Goal: Task Accomplishment & Management: Complete application form

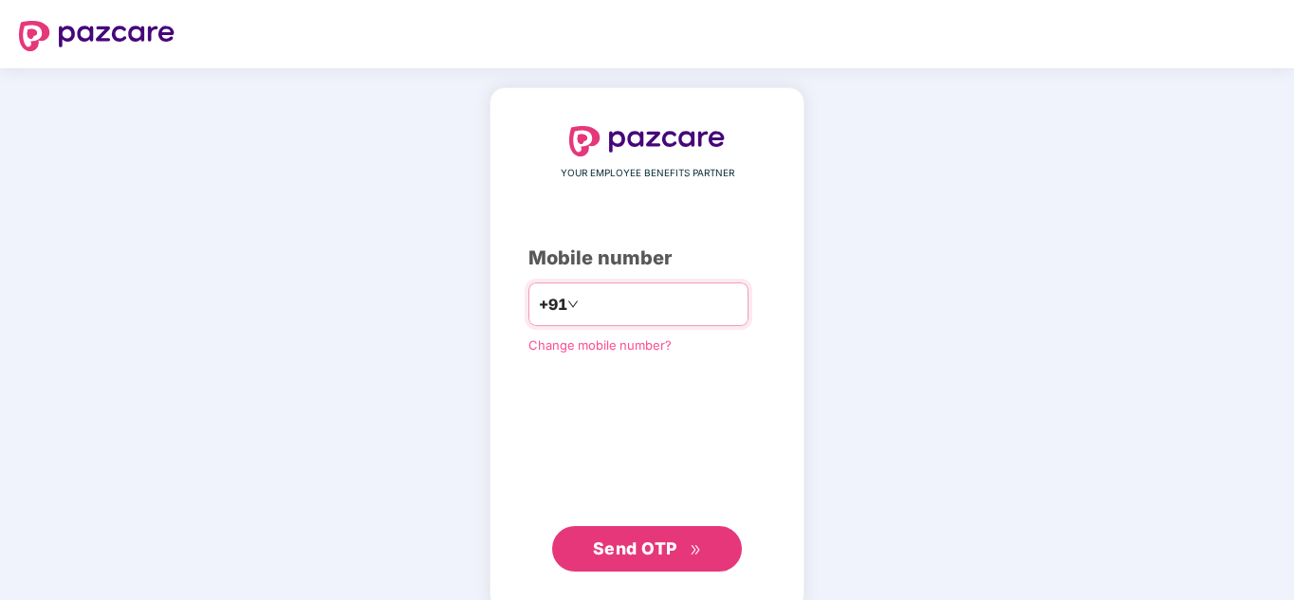
type input "**********"
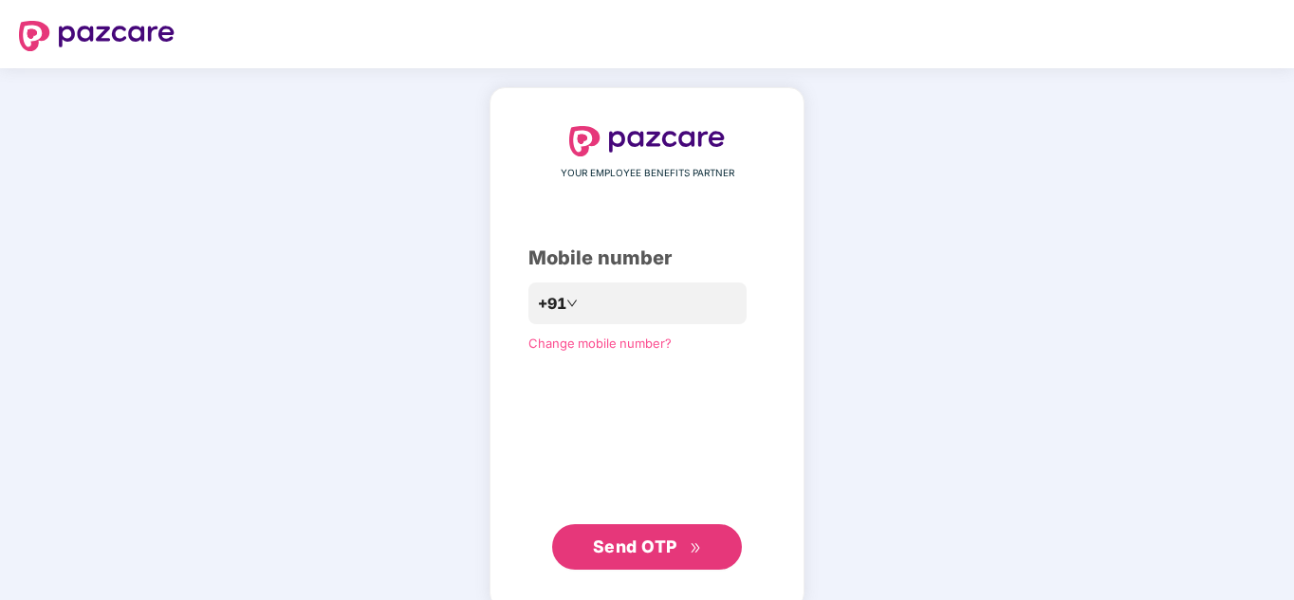
click at [691, 555] on span "Send OTP" at bounding box center [647, 547] width 109 height 27
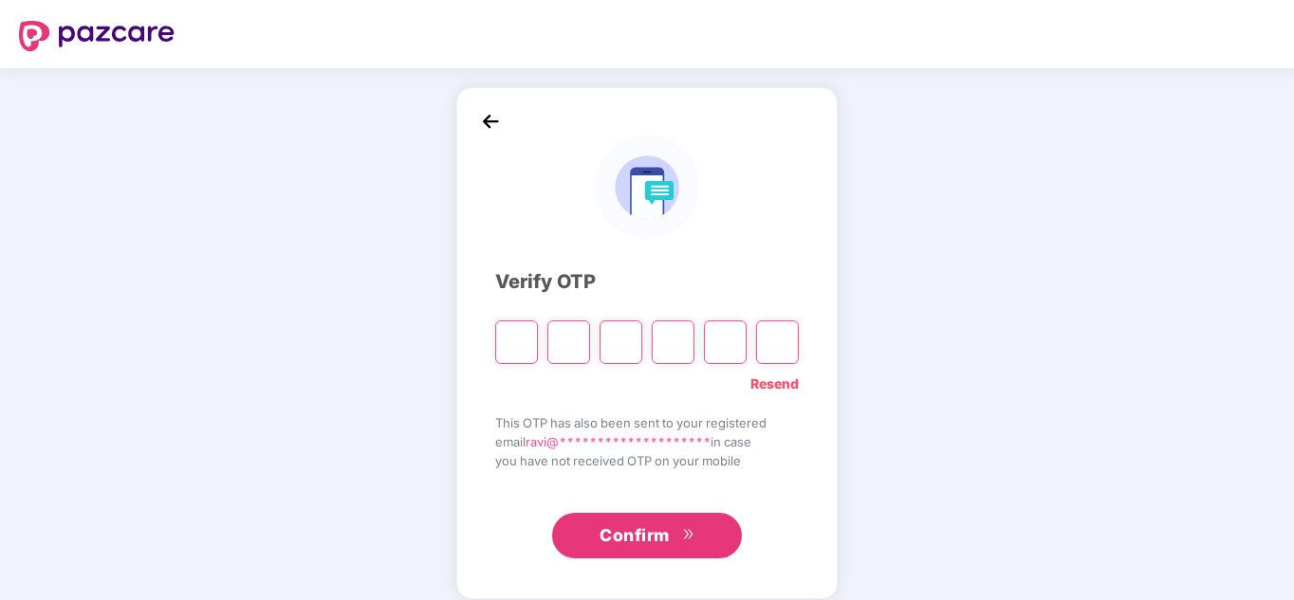
type input "*"
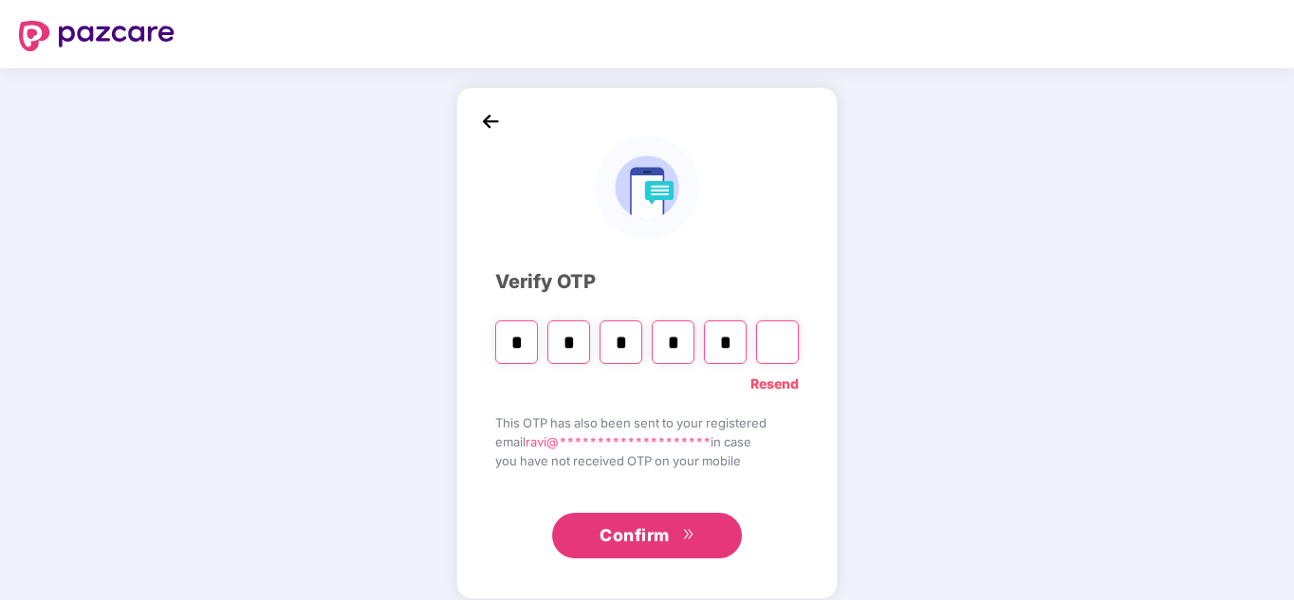
type input "*"
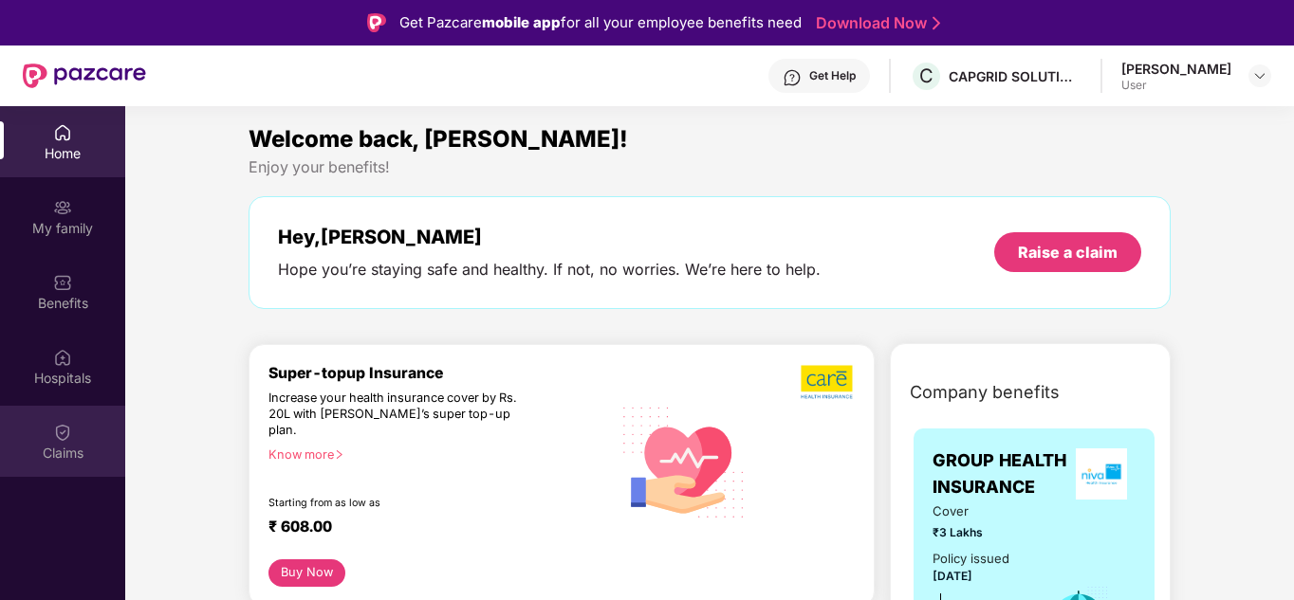
click at [57, 442] on div "Claims" at bounding box center [62, 441] width 125 height 71
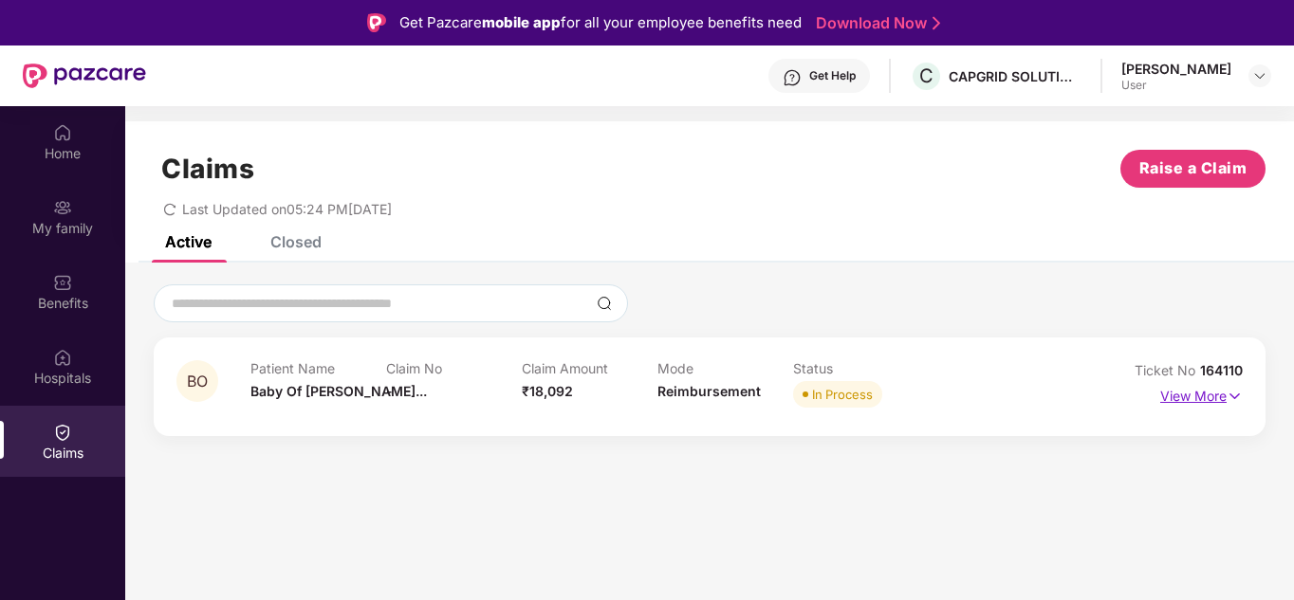
click at [1196, 393] on p "View More" at bounding box center [1201, 394] width 83 height 26
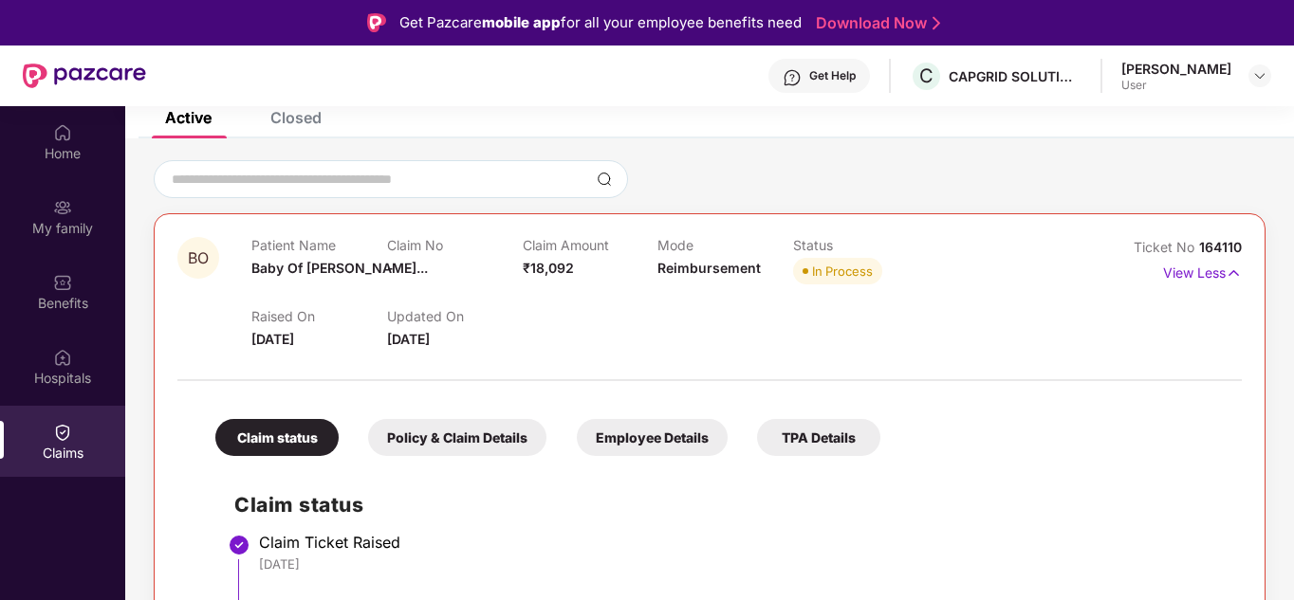
scroll to position [115, 0]
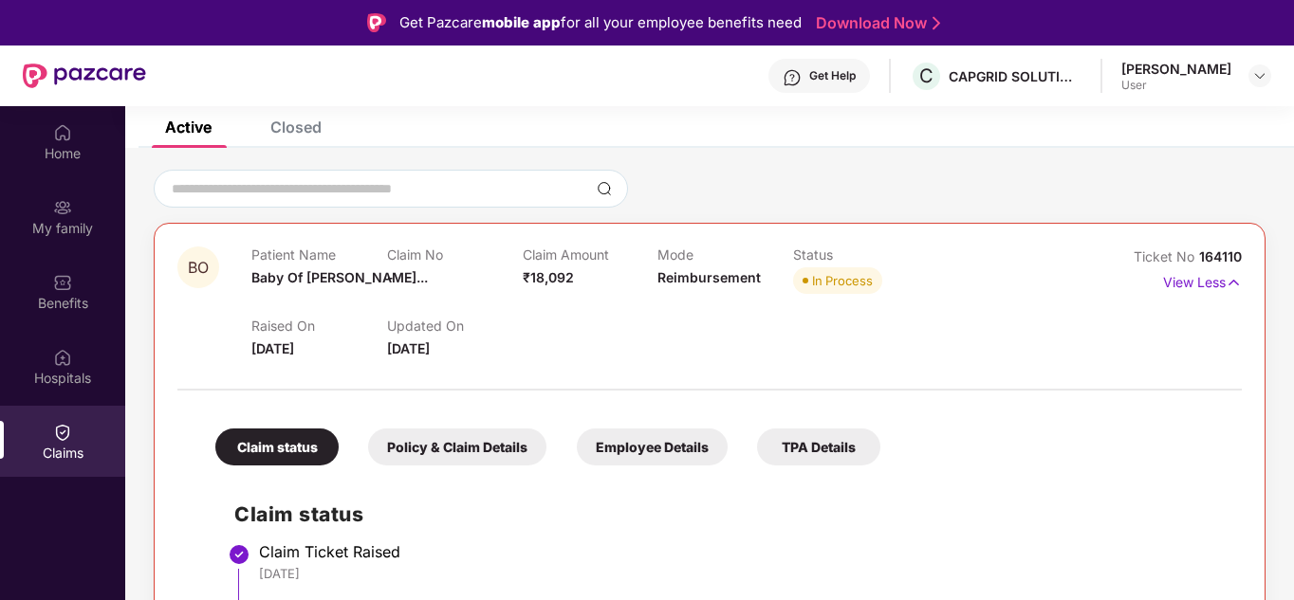
click at [489, 443] on div "Policy & Claim Details" at bounding box center [457, 447] width 178 height 37
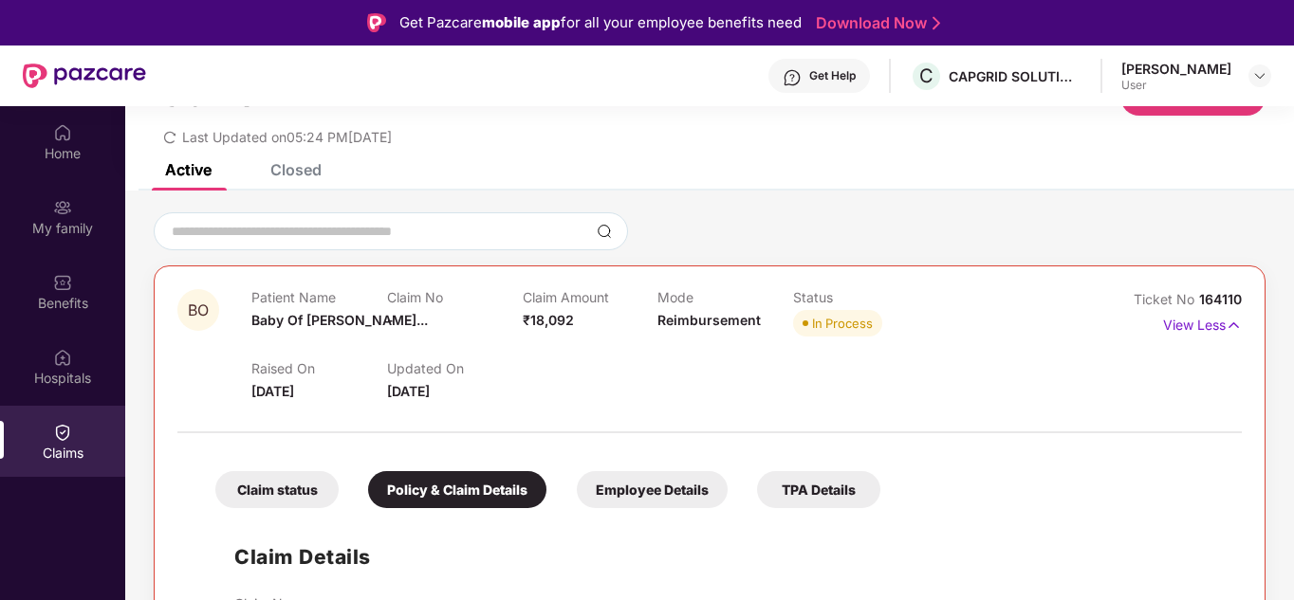
scroll to position [67, 0]
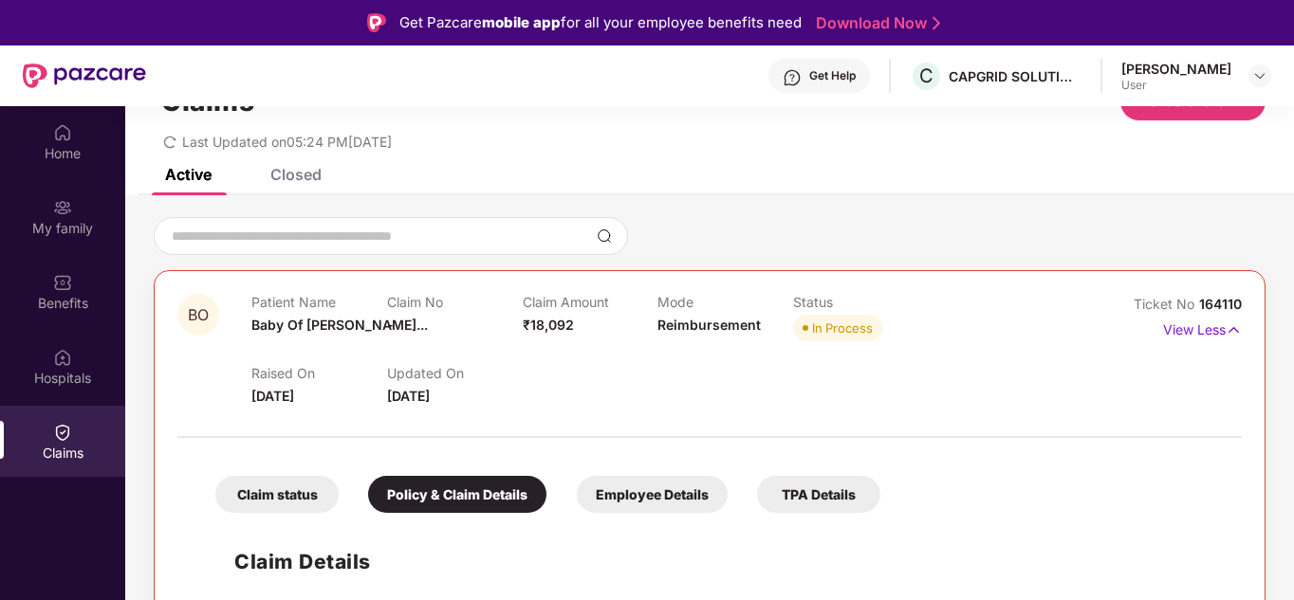
click at [603, 488] on div "Employee Details" at bounding box center [652, 494] width 151 height 37
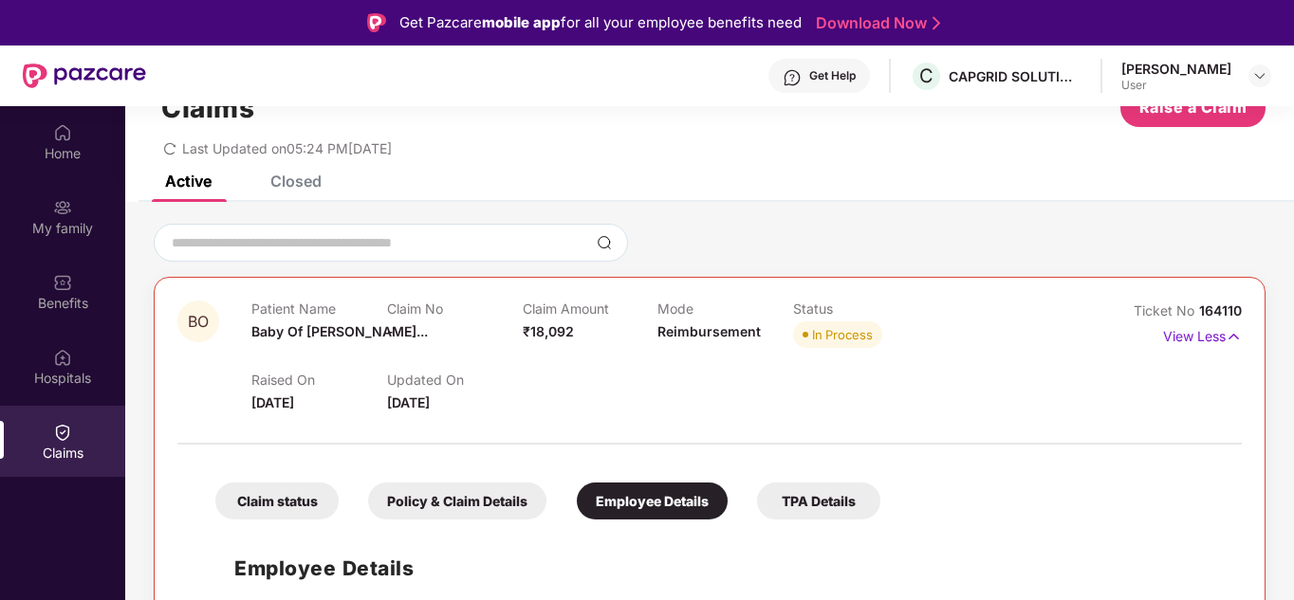
scroll to position [106, 0]
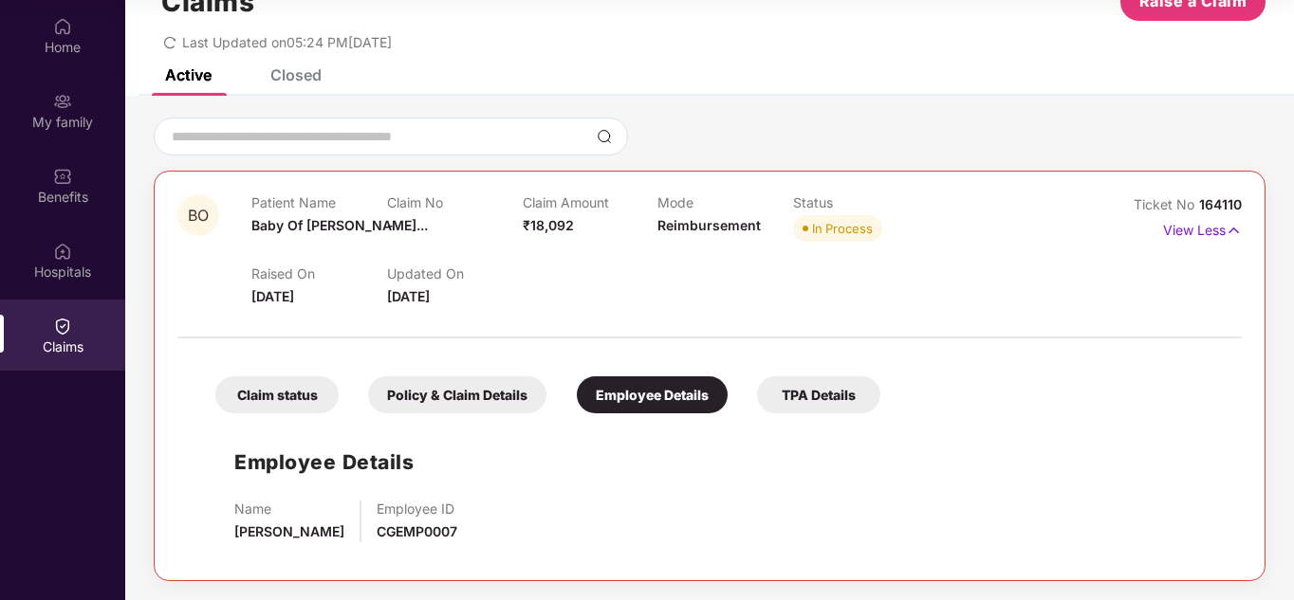
click at [819, 385] on div "TPA Details" at bounding box center [818, 395] width 123 height 37
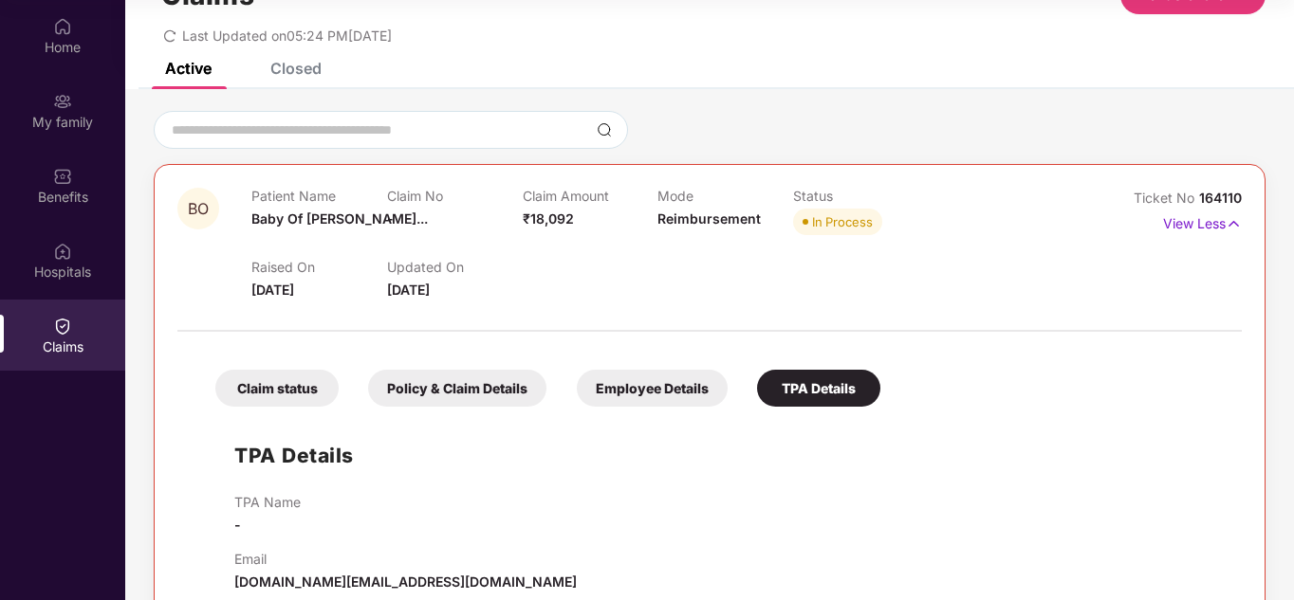
scroll to position [102, 0]
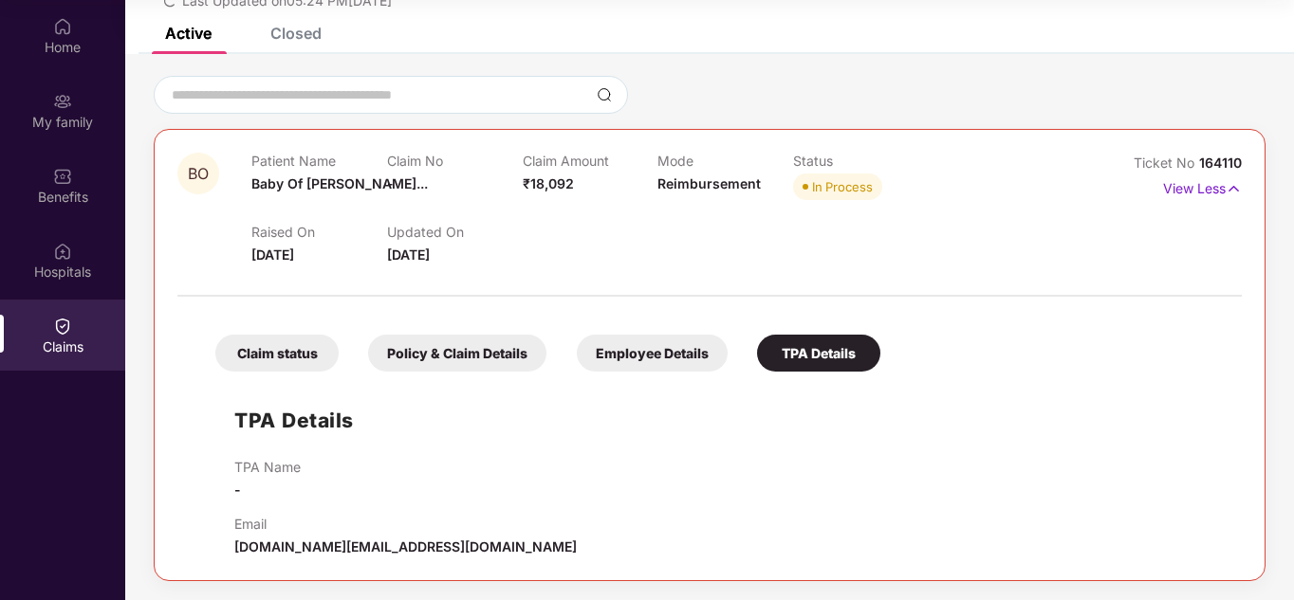
click at [266, 354] on div "Claim status" at bounding box center [276, 353] width 123 height 37
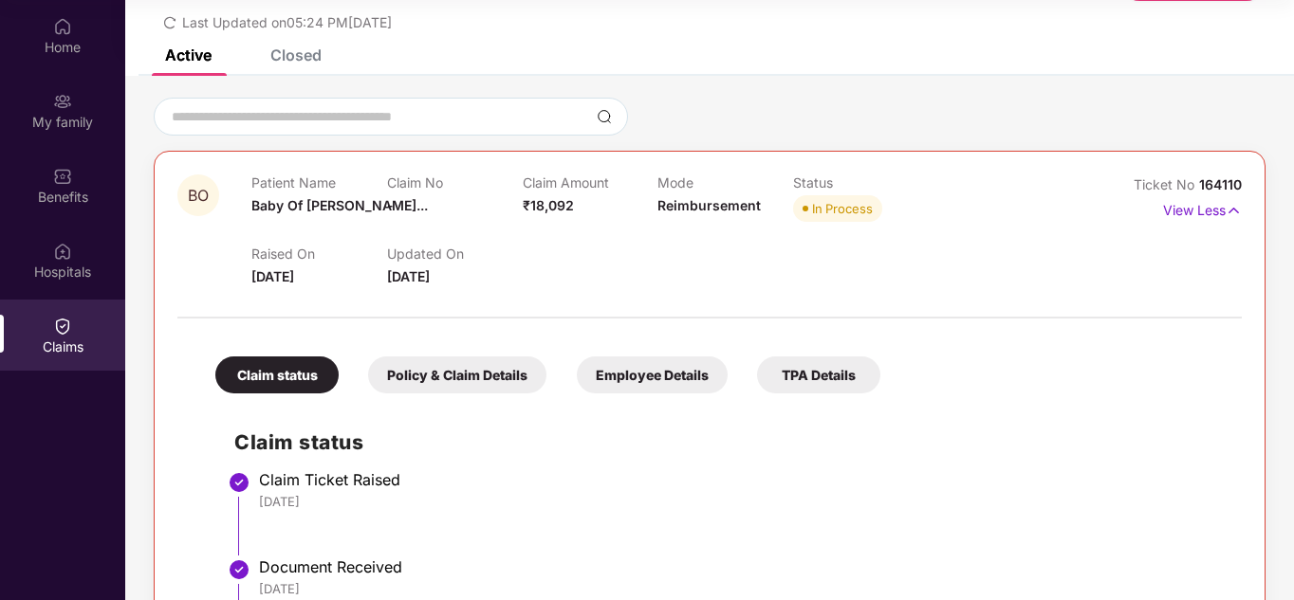
scroll to position [80, 0]
click at [272, 378] on div "Claim status" at bounding box center [276, 376] width 123 height 37
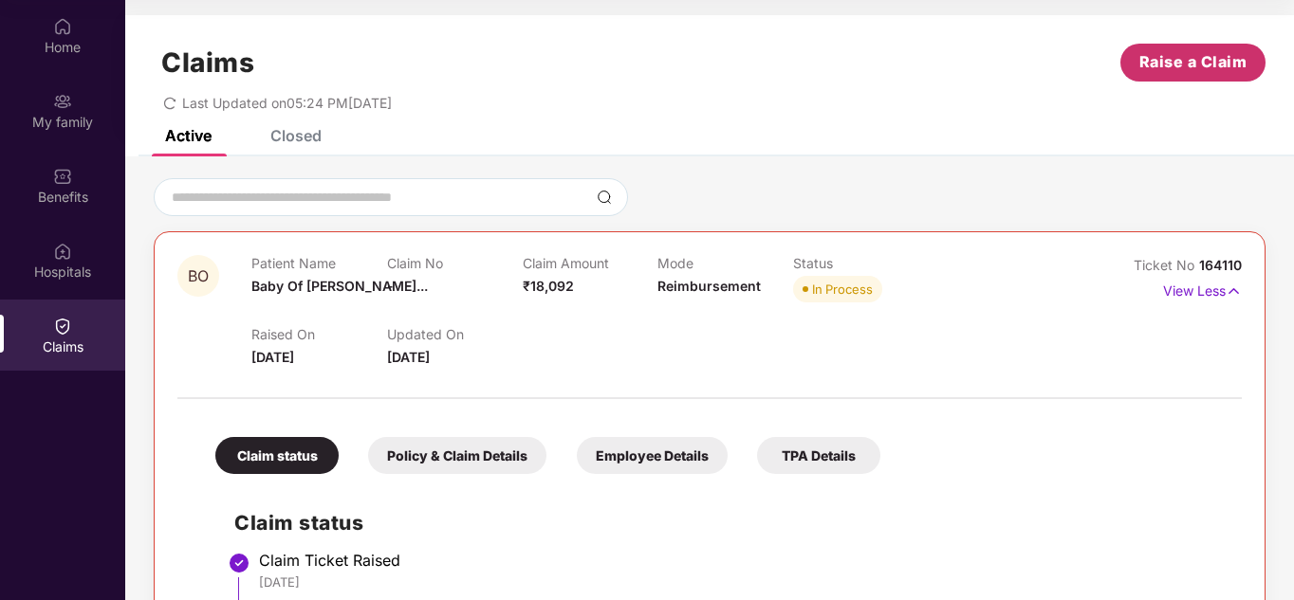
click at [1162, 65] on span "Raise a Claim" at bounding box center [1193, 62] width 108 height 24
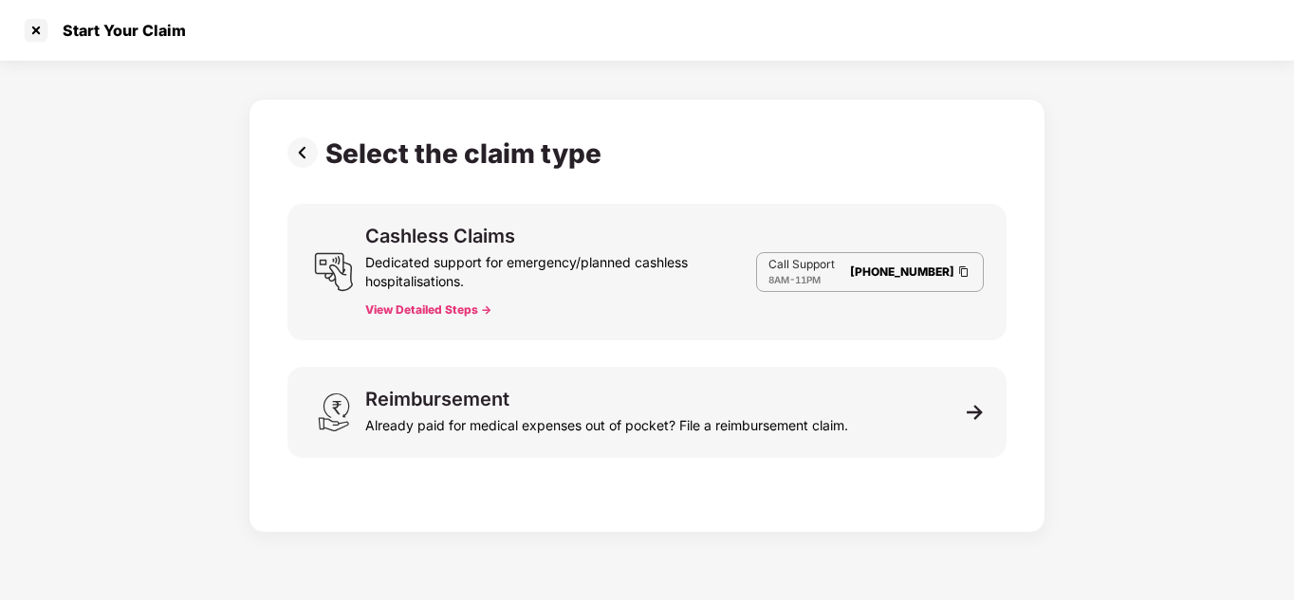
scroll to position [46, 0]
click at [34, 28] on div at bounding box center [36, 30] width 30 height 30
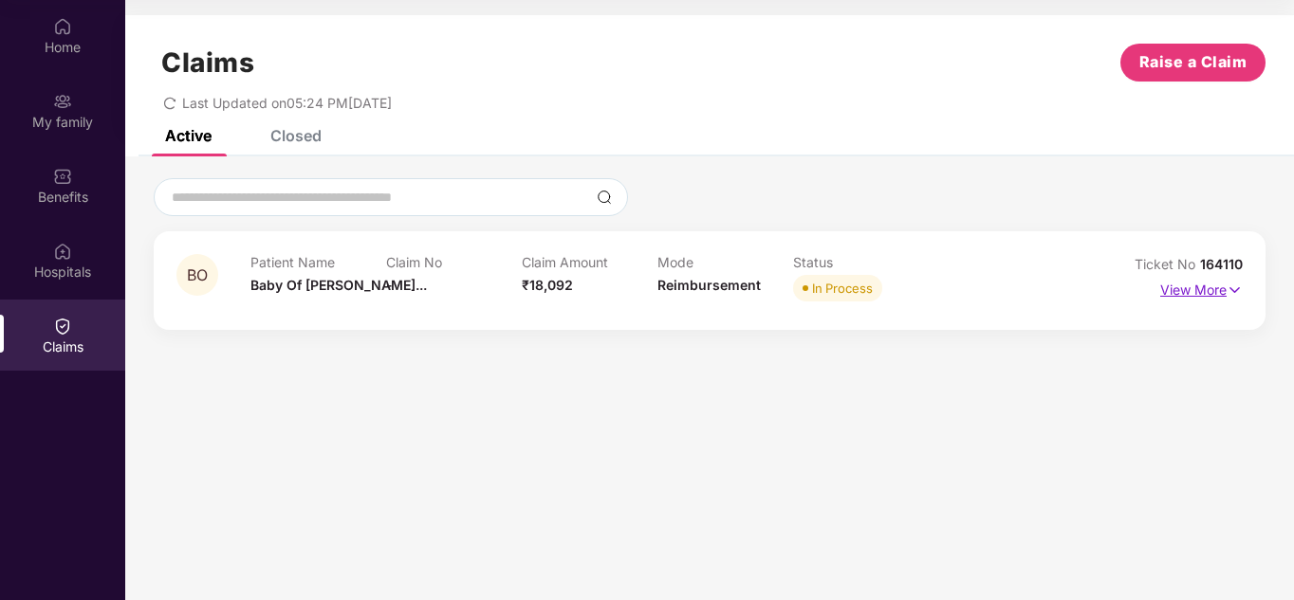
click at [1207, 284] on p "View More" at bounding box center [1201, 288] width 83 height 26
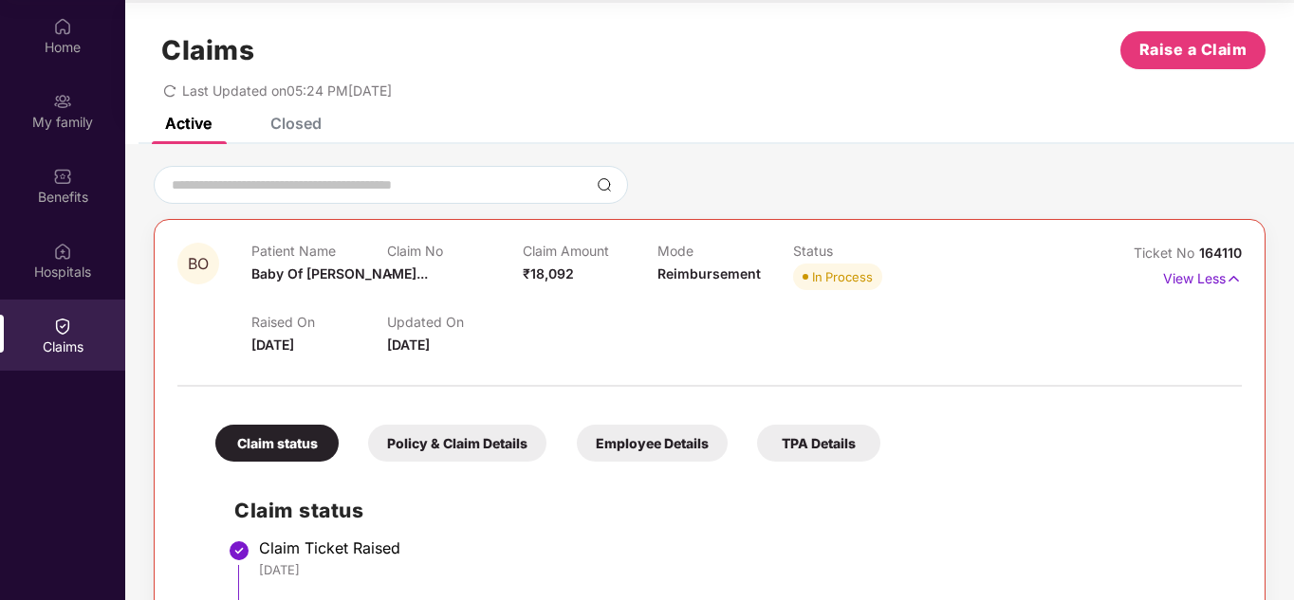
scroll to position [0, 0]
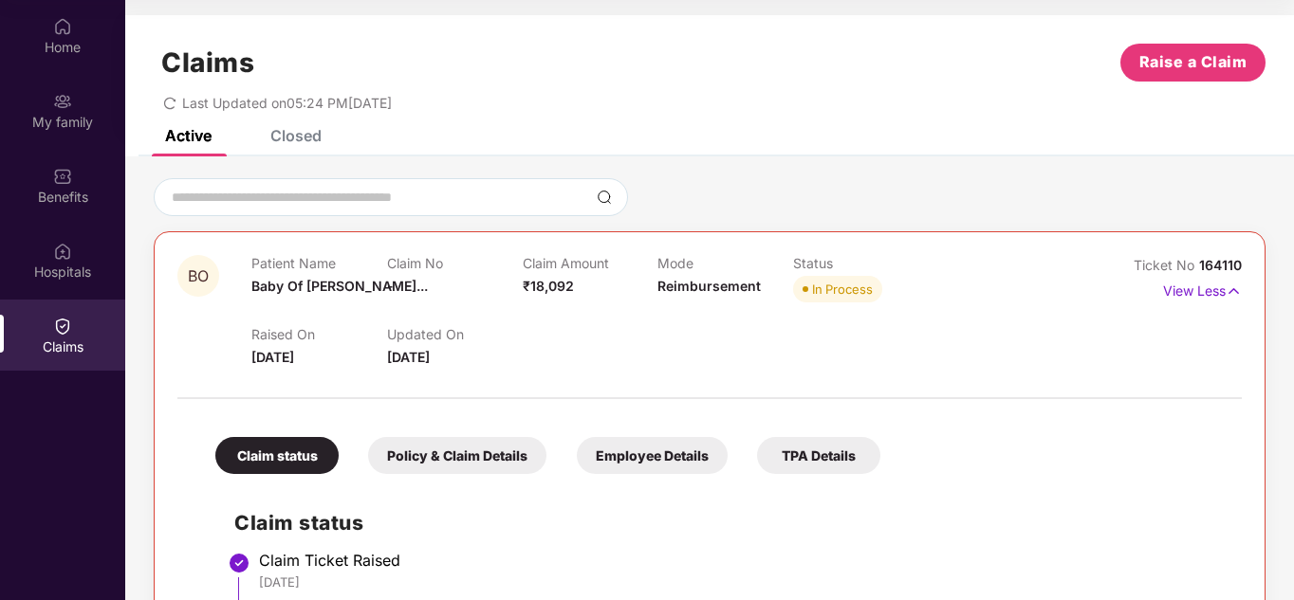
click at [816, 452] on div "TPA Details" at bounding box center [818, 455] width 123 height 37
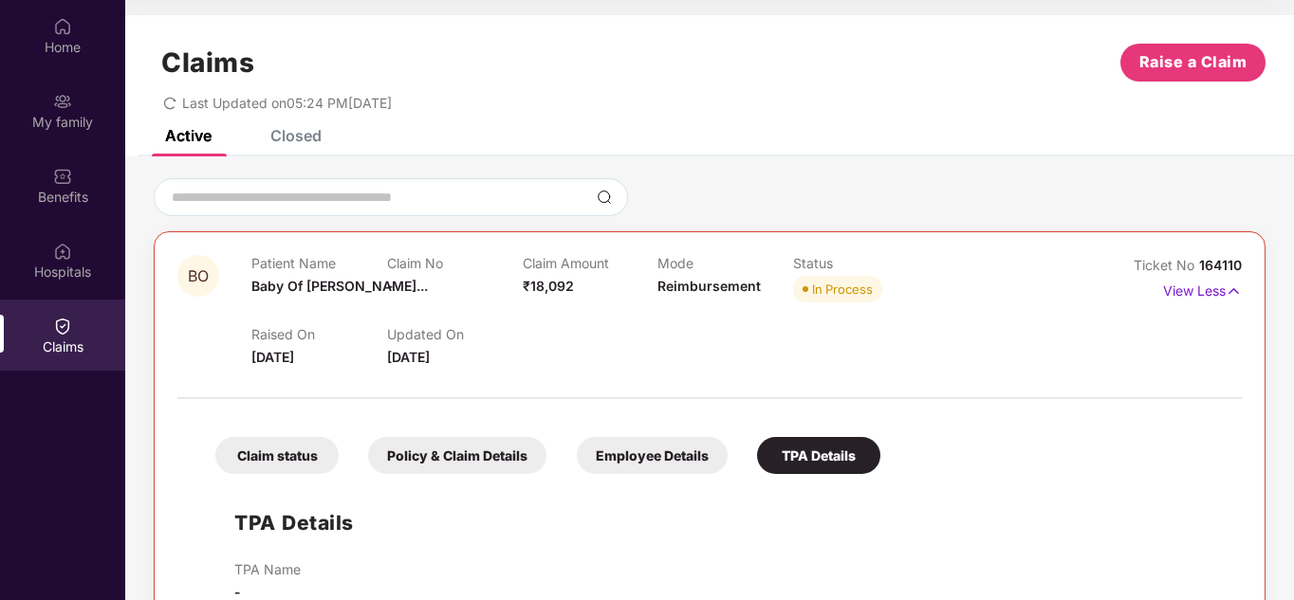
scroll to position [102, 0]
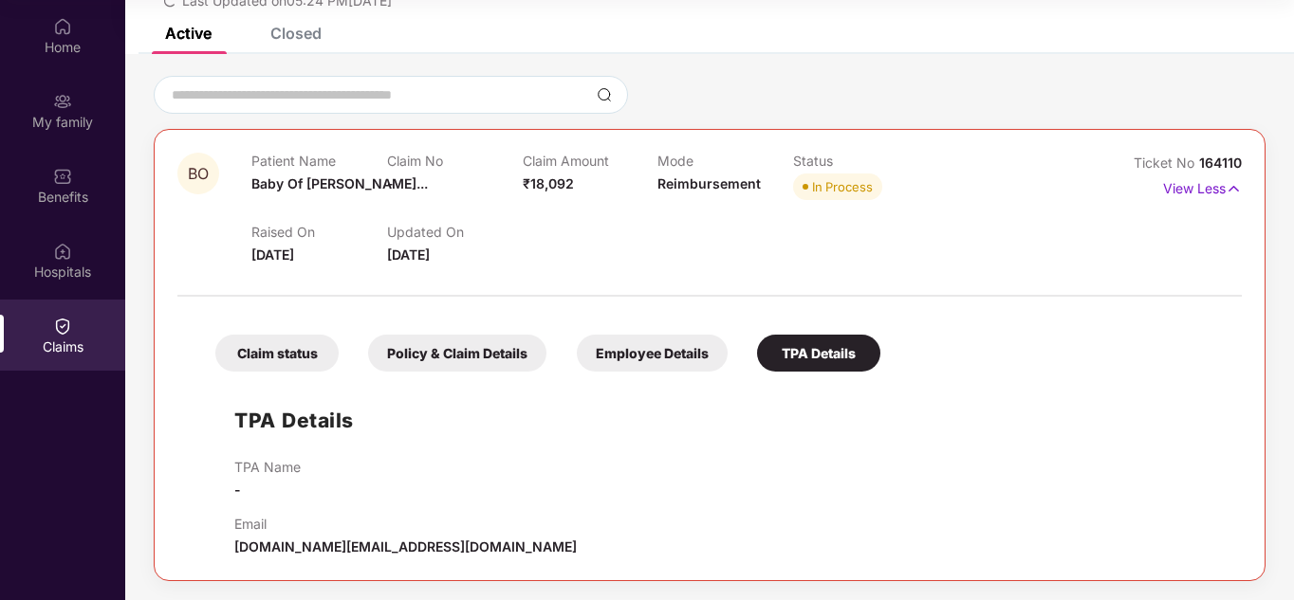
click at [648, 353] on div "Employee Details" at bounding box center [652, 353] width 151 height 37
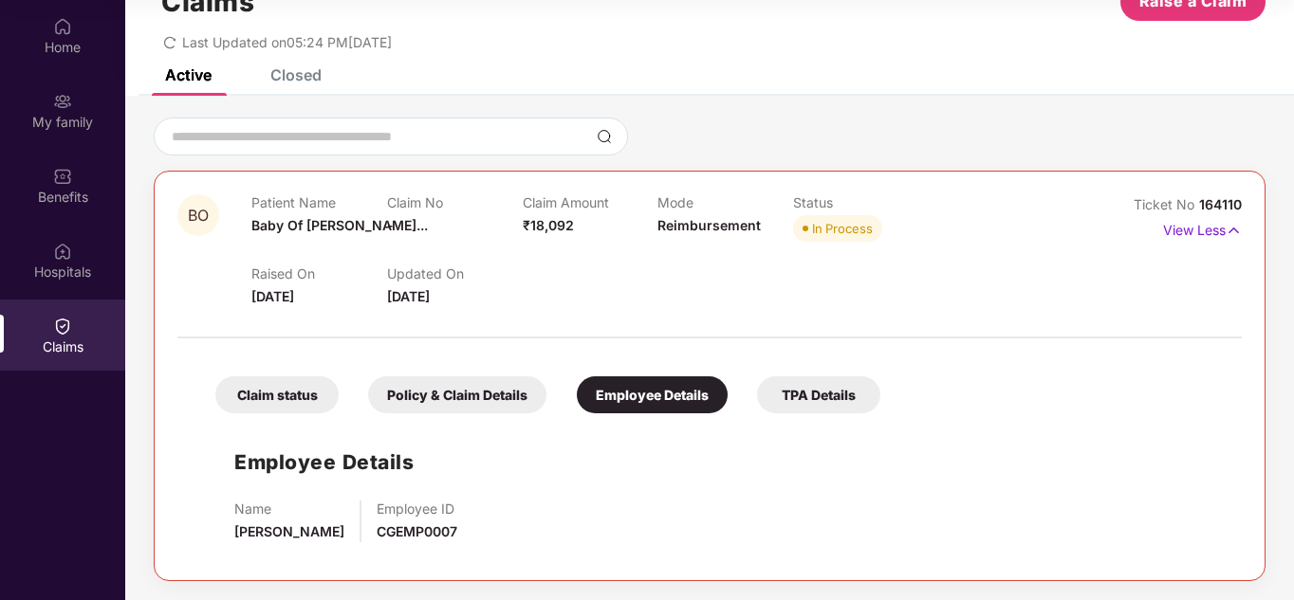
click at [470, 392] on div "Policy & Claim Details" at bounding box center [457, 395] width 178 height 37
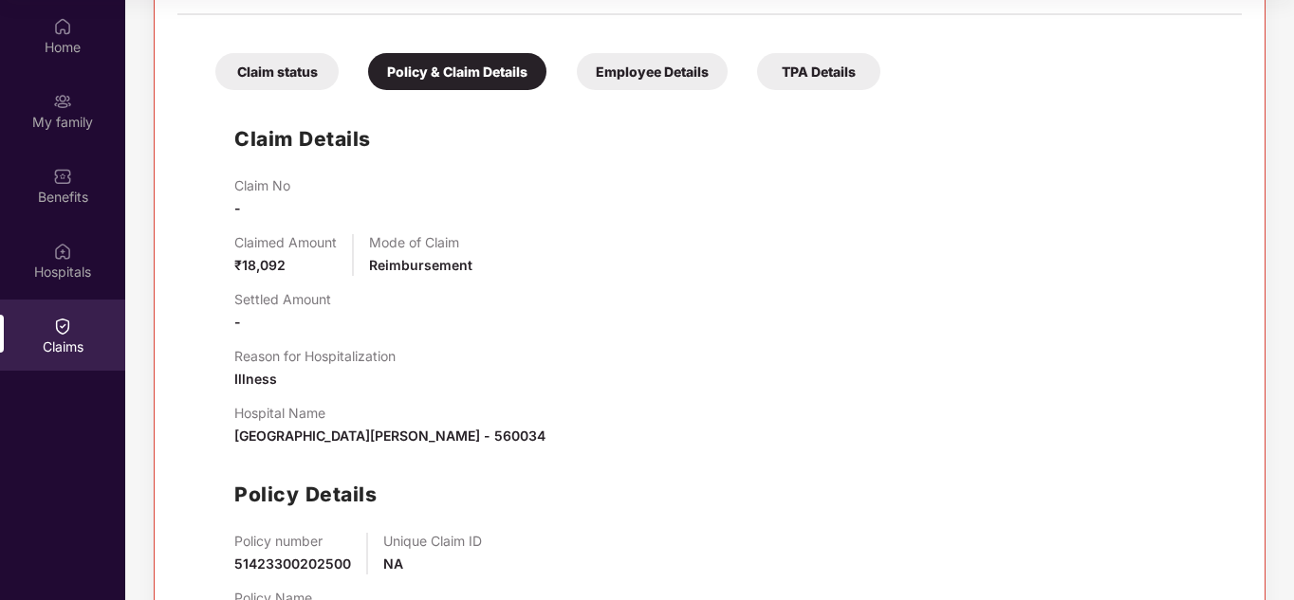
scroll to position [473, 0]
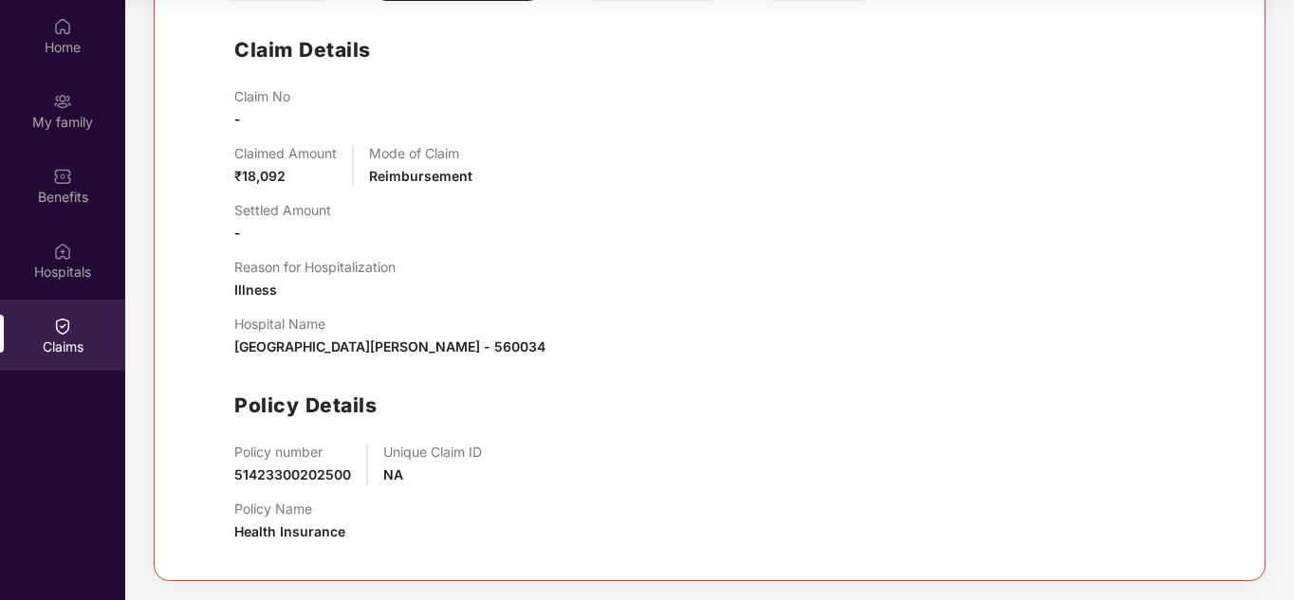
click at [263, 539] on span "Health Insurance" at bounding box center [289, 532] width 111 height 16
click at [68, 266] on div "Hospitals" at bounding box center [62, 272] width 125 height 19
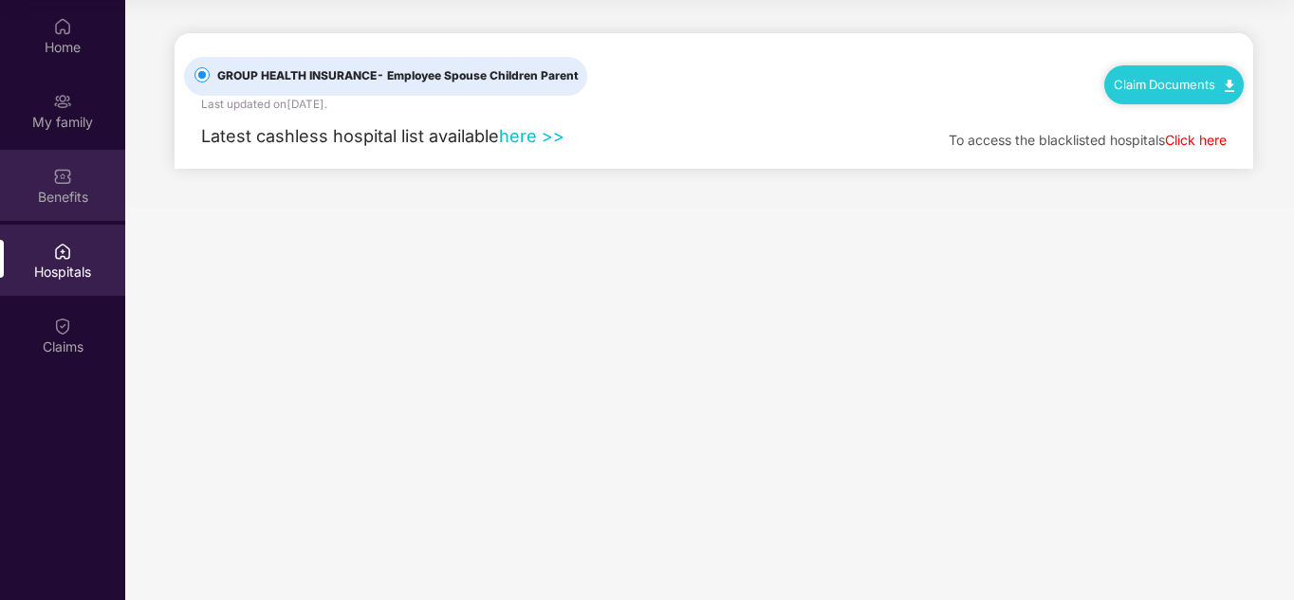
click at [50, 194] on div "Benefits" at bounding box center [62, 197] width 125 height 19
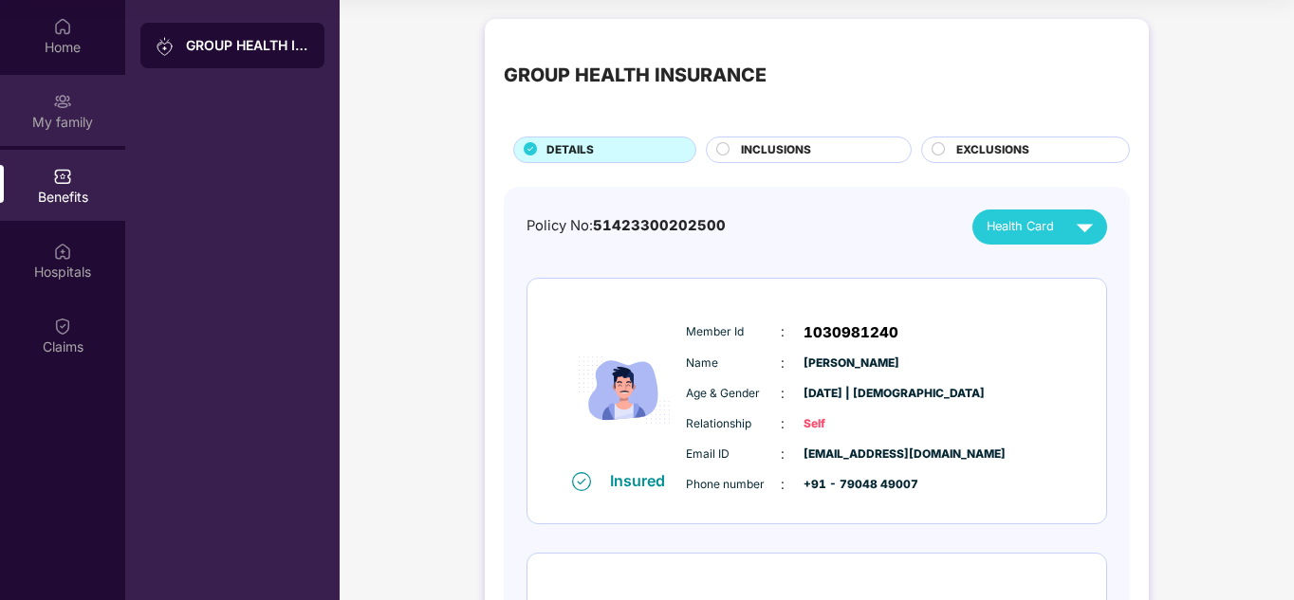
click at [83, 128] on div "My family" at bounding box center [62, 122] width 125 height 19
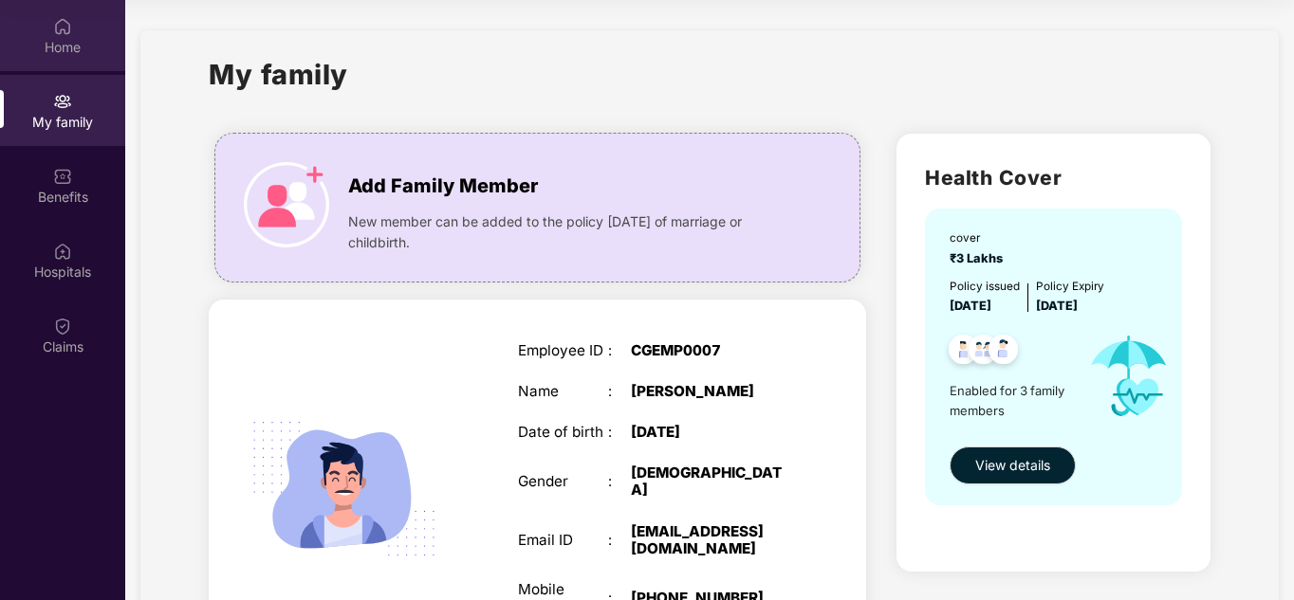
click at [63, 28] on img at bounding box center [62, 26] width 19 height 19
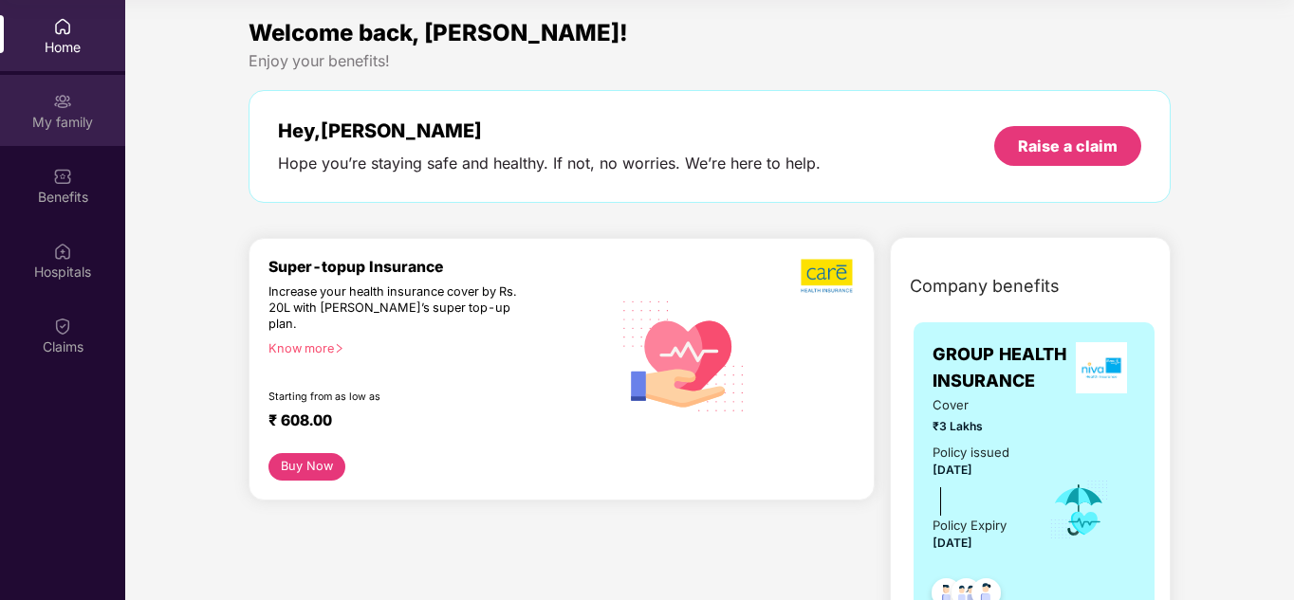
click at [69, 119] on div "My family" at bounding box center [62, 122] width 125 height 19
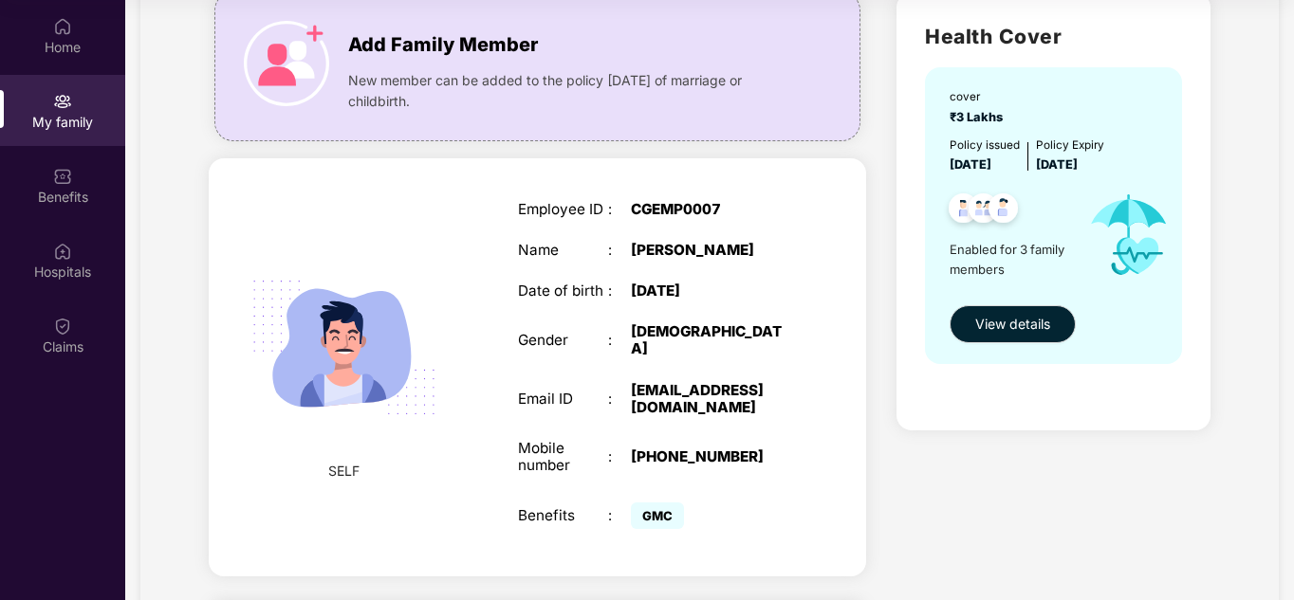
scroll to position [162, 0]
